Goal: Task Accomplishment & Management: Use online tool/utility

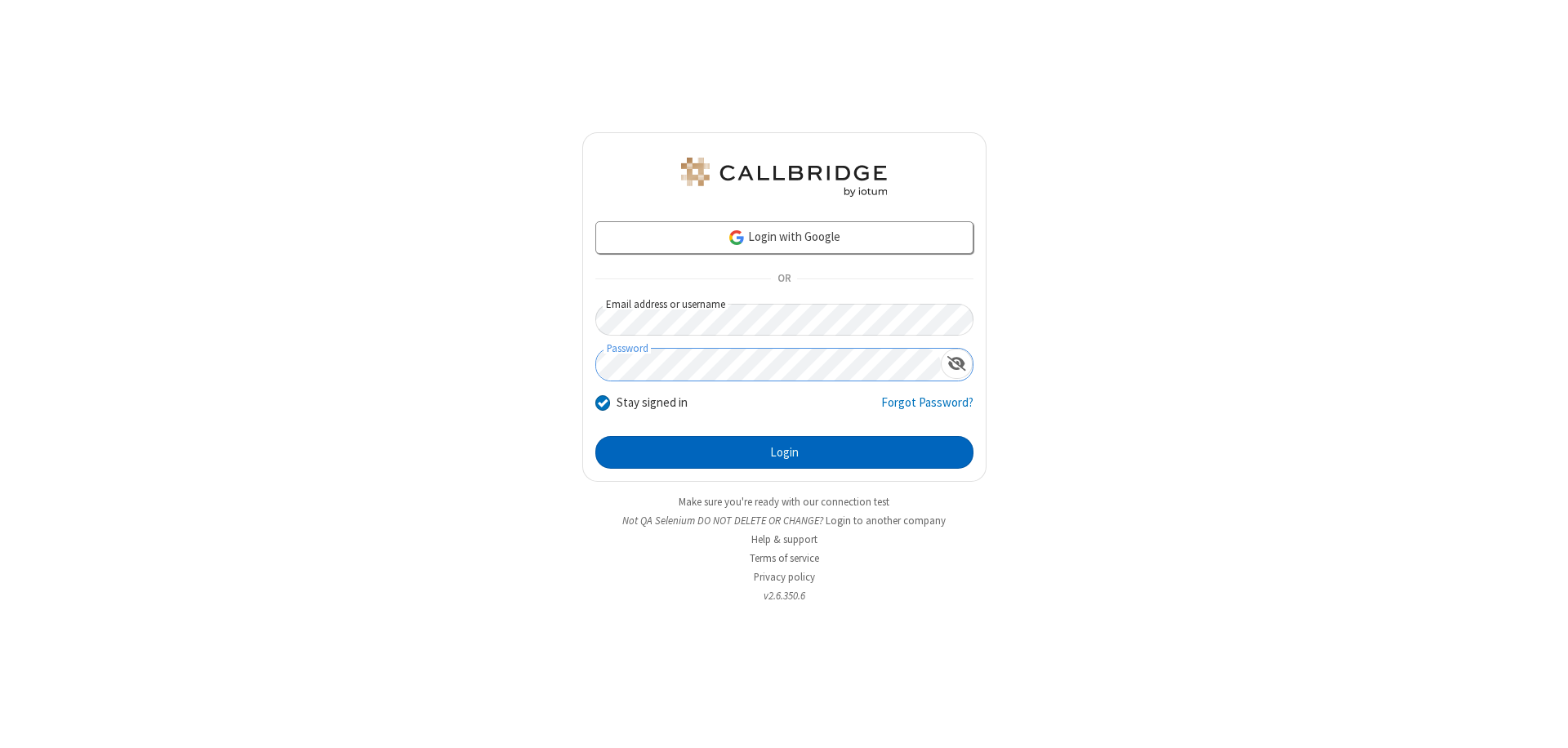
click at [784, 452] on button "Login" at bounding box center [784, 452] width 378 height 33
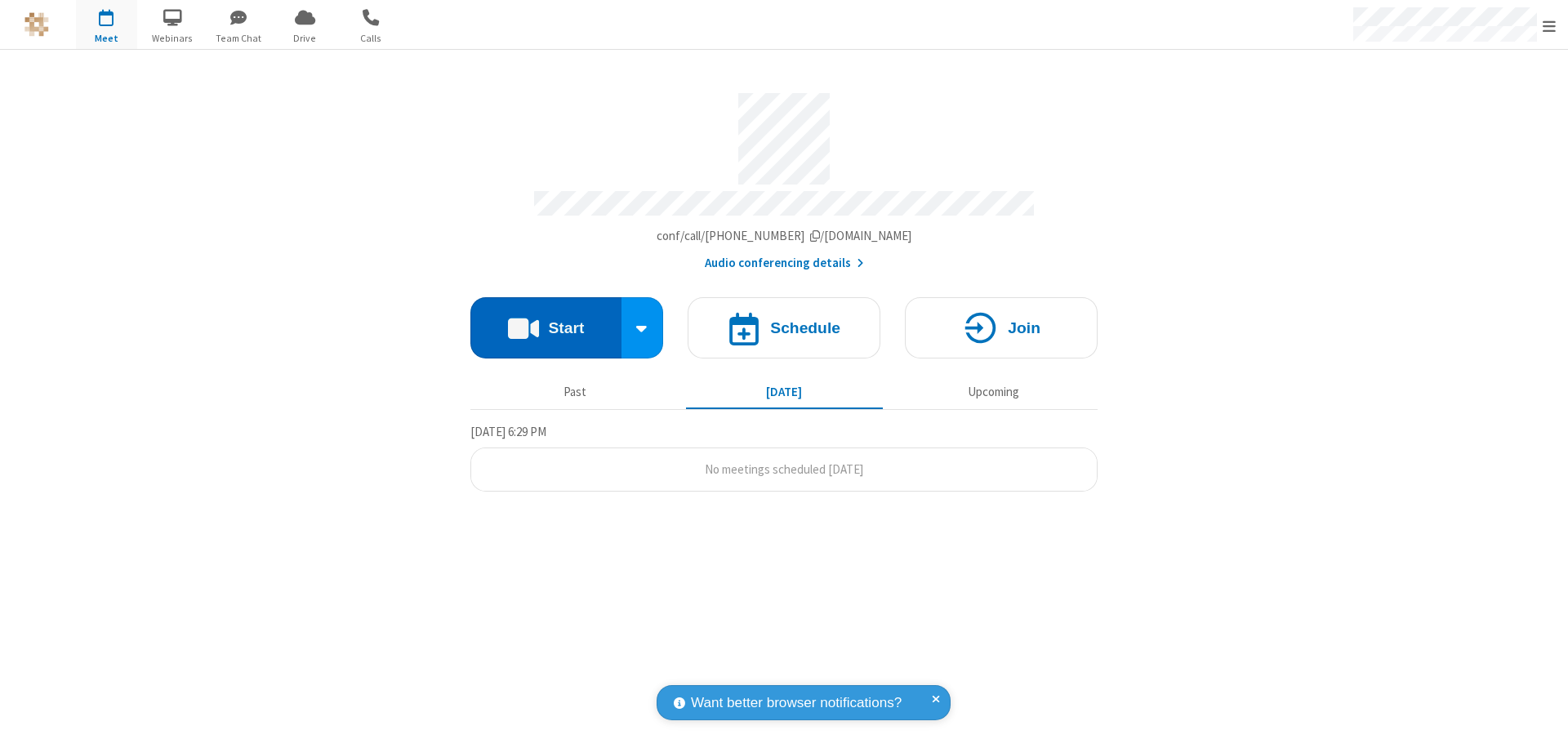
click at [546, 320] on button "Start" at bounding box center [546, 328] width 151 height 61
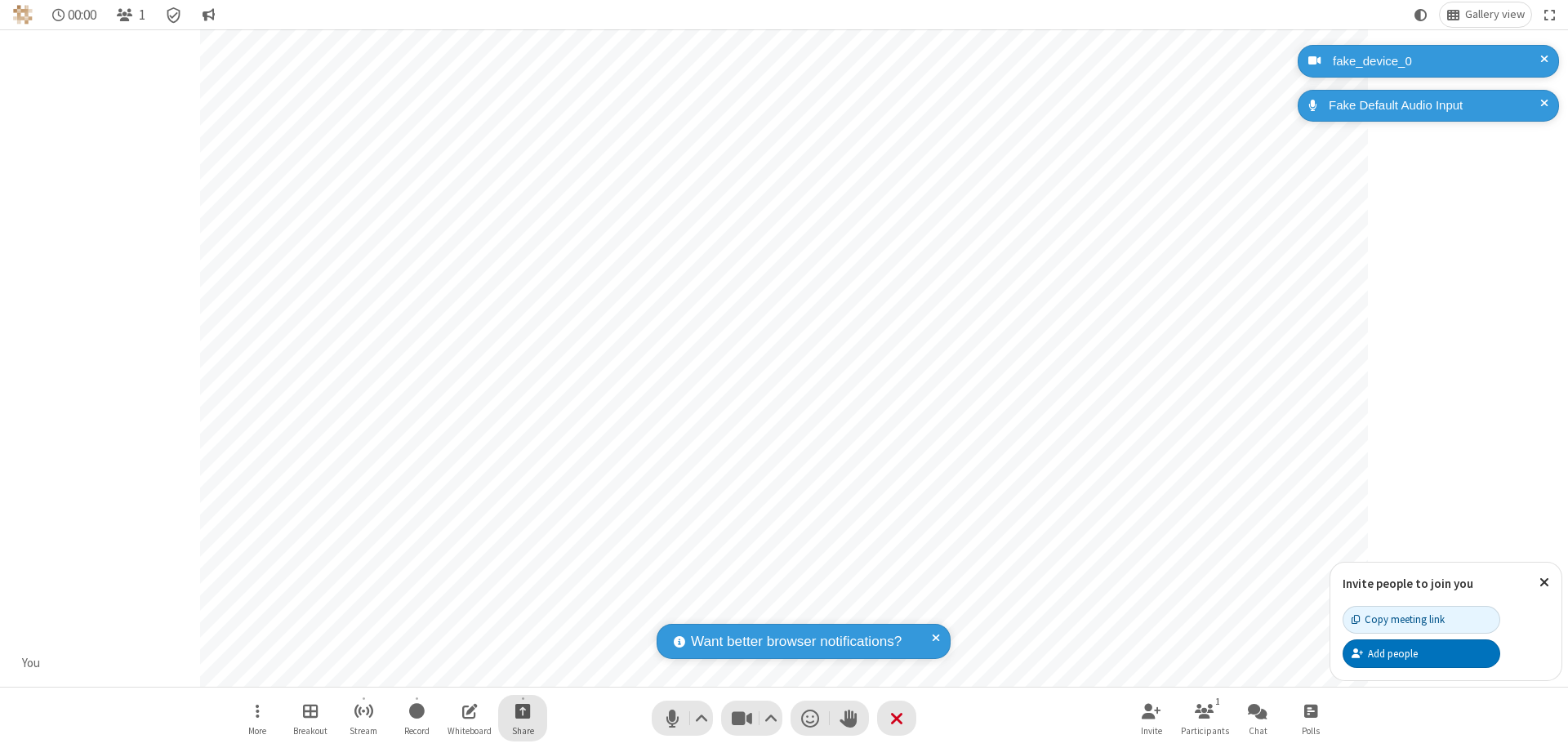
click at [523, 711] on span "Start sharing" at bounding box center [523, 711] width 15 height 20
click at [456, 671] on span "Share my screen" at bounding box center [456, 672] width 19 height 13
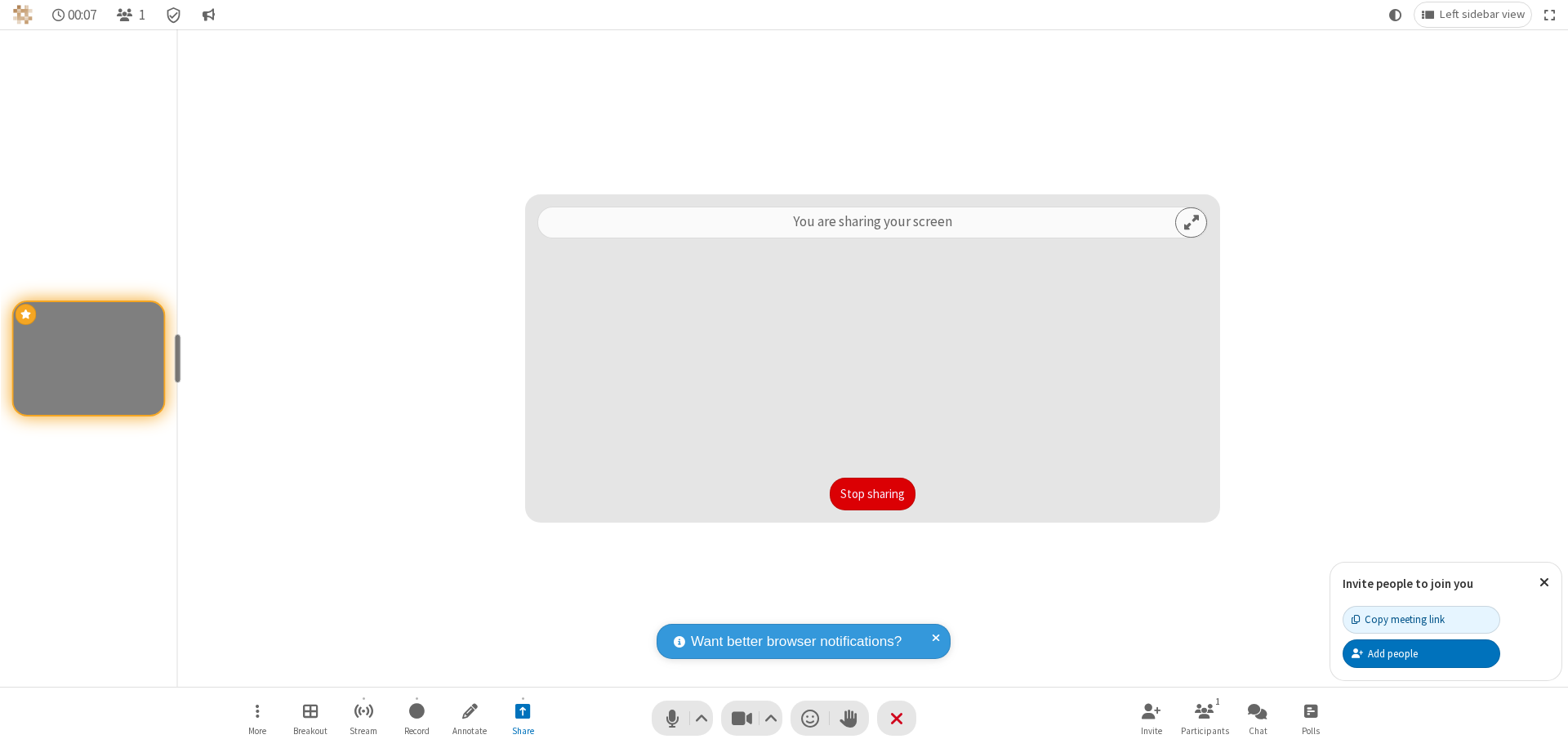
click at [872, 494] on button "Stop sharing" at bounding box center [872, 494] width 86 height 33
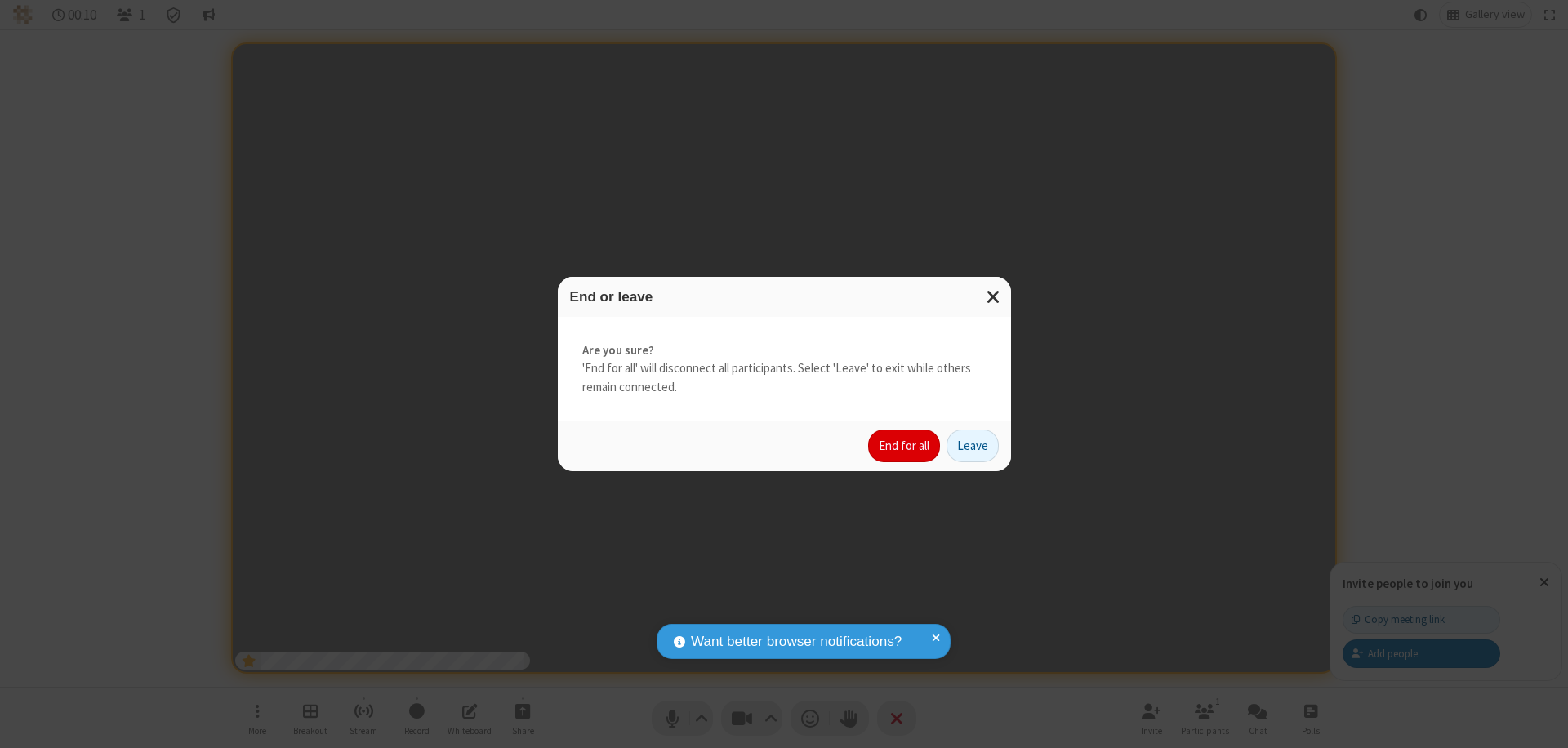
click at [905, 446] on button "End for all" at bounding box center [904, 446] width 72 height 33
